Goal: Check status

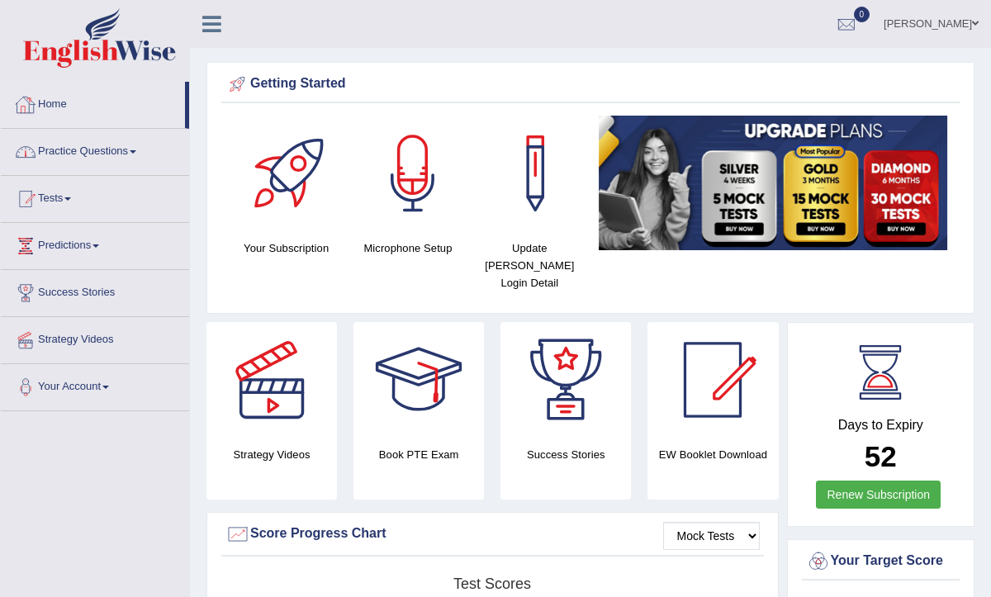
click at [58, 103] on link "Home" at bounding box center [93, 102] width 184 height 41
click at [61, 202] on link "Tests" at bounding box center [95, 196] width 188 height 41
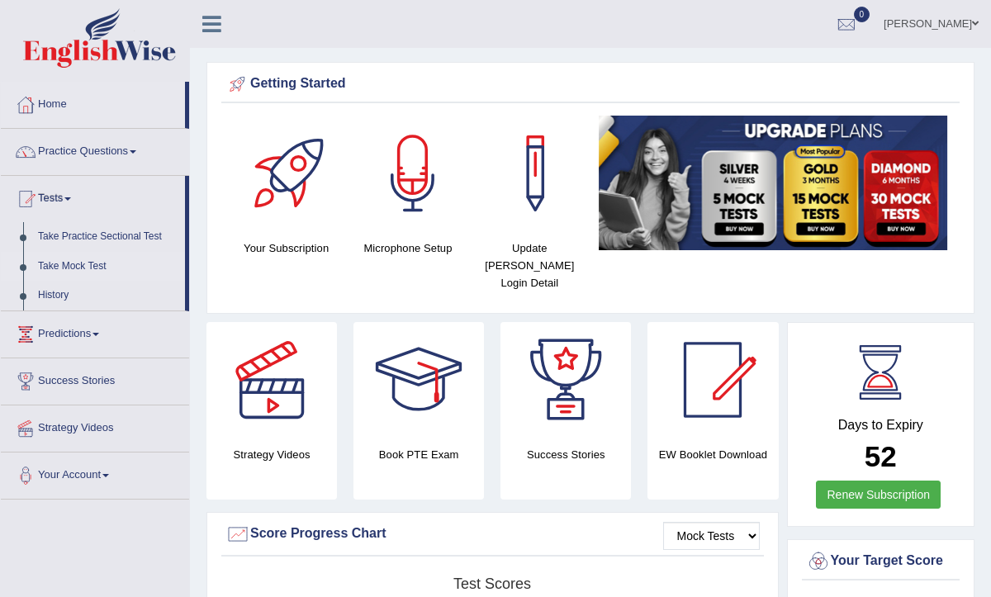
click at [60, 268] on link "Take Mock Test" at bounding box center [108, 267] width 154 height 30
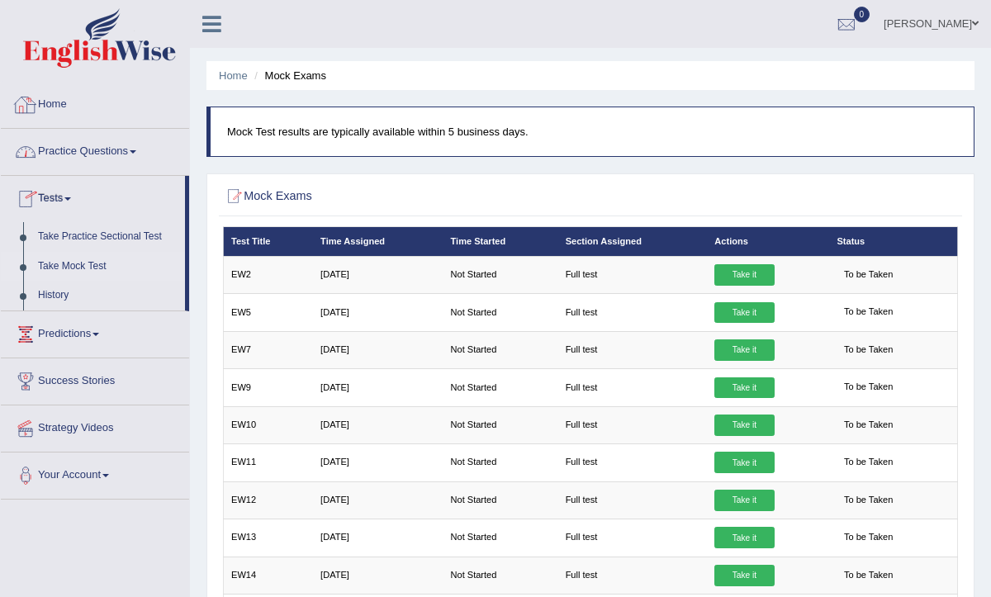
click at [45, 108] on link "Home" at bounding box center [95, 102] width 188 height 41
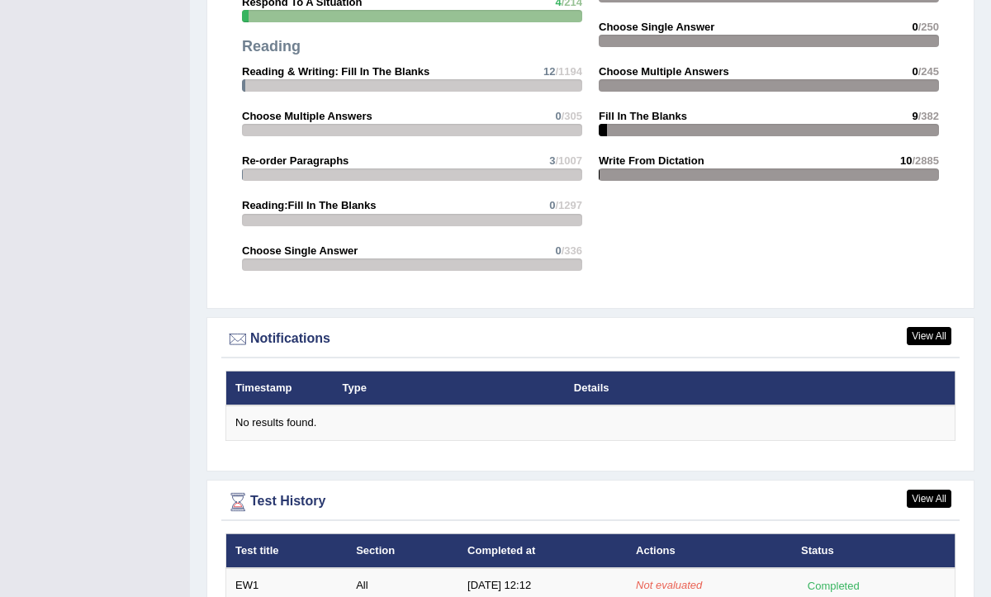
scroll to position [1783, 0]
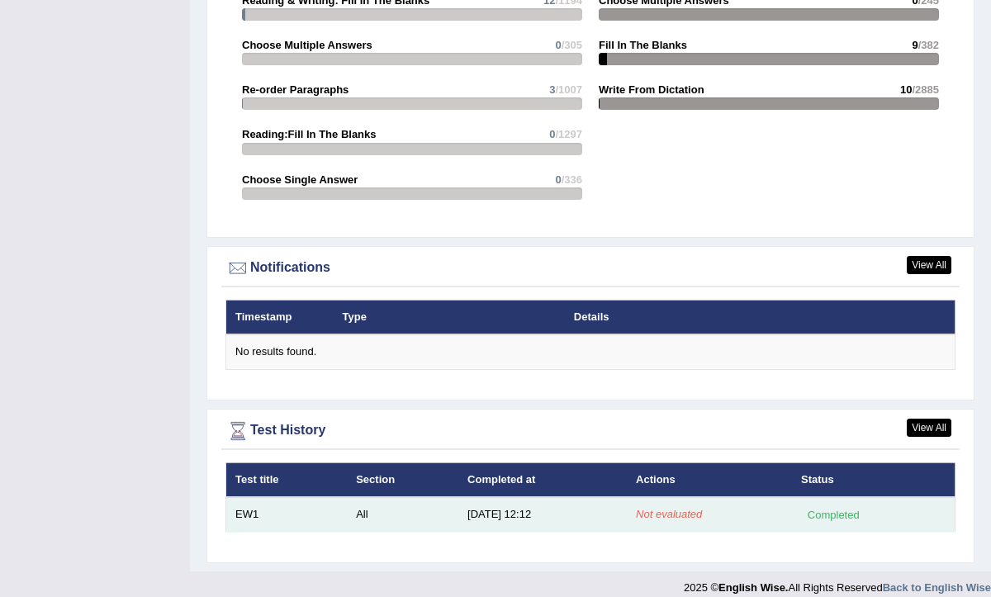
click at [262, 497] on td "EW1" at bounding box center [286, 514] width 121 height 35
click at [518, 504] on td "[DATE] 12:12" at bounding box center [542, 514] width 168 height 35
click at [848, 506] on div "Completed" at bounding box center [833, 514] width 64 height 17
click at [678, 508] on em "Not evaluated" at bounding box center [669, 514] width 66 height 12
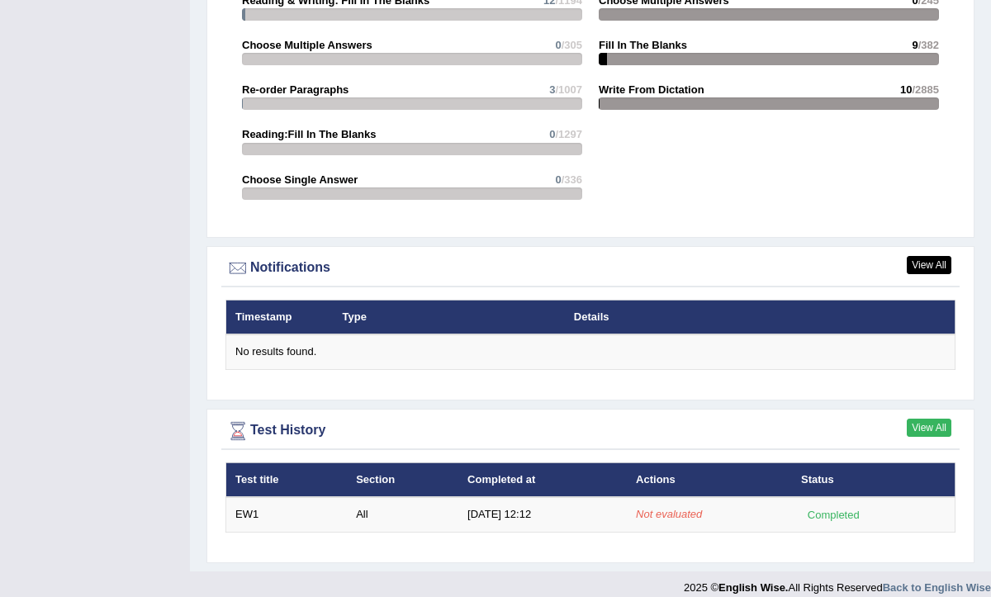
click at [937, 419] on link "View All" at bounding box center [929, 428] width 45 height 18
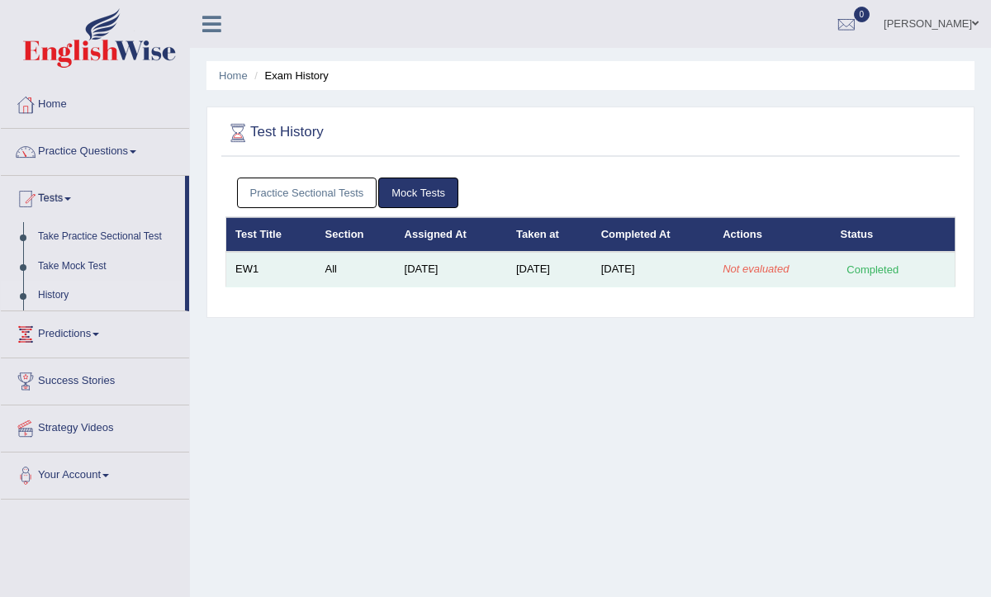
click at [758, 273] on em "Not evaluated" at bounding box center [756, 269] width 66 height 12
